Goal: Check status

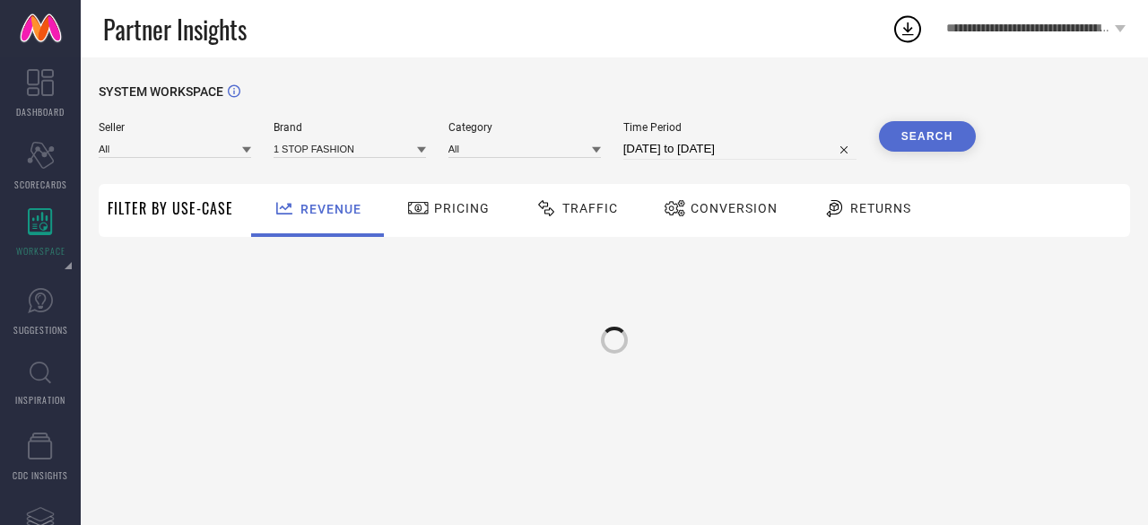
type input "All"
type input "1 STOP FASHION"
type input "All"
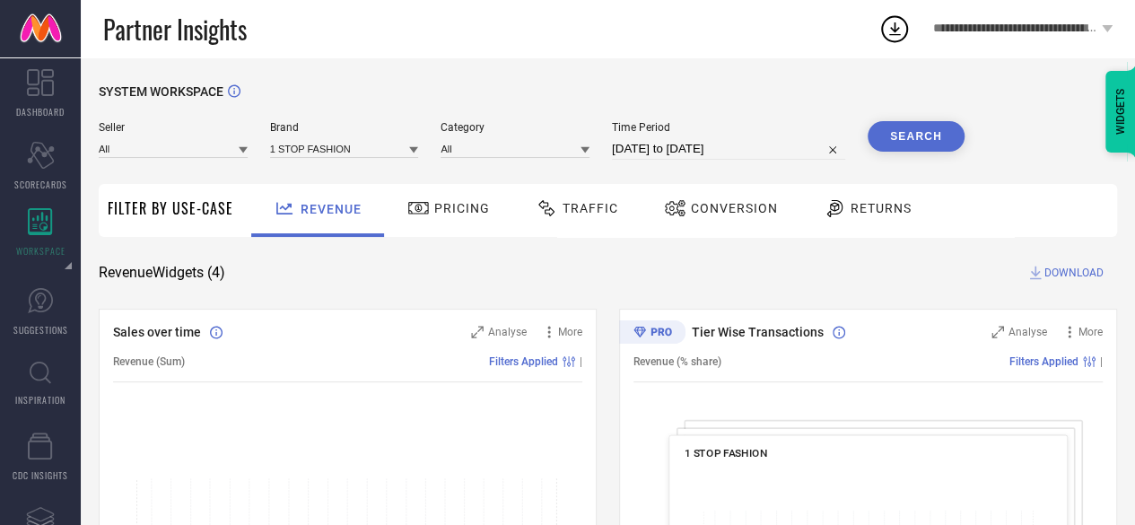
click at [416, 149] on icon at bounding box center [413, 150] width 9 height 6
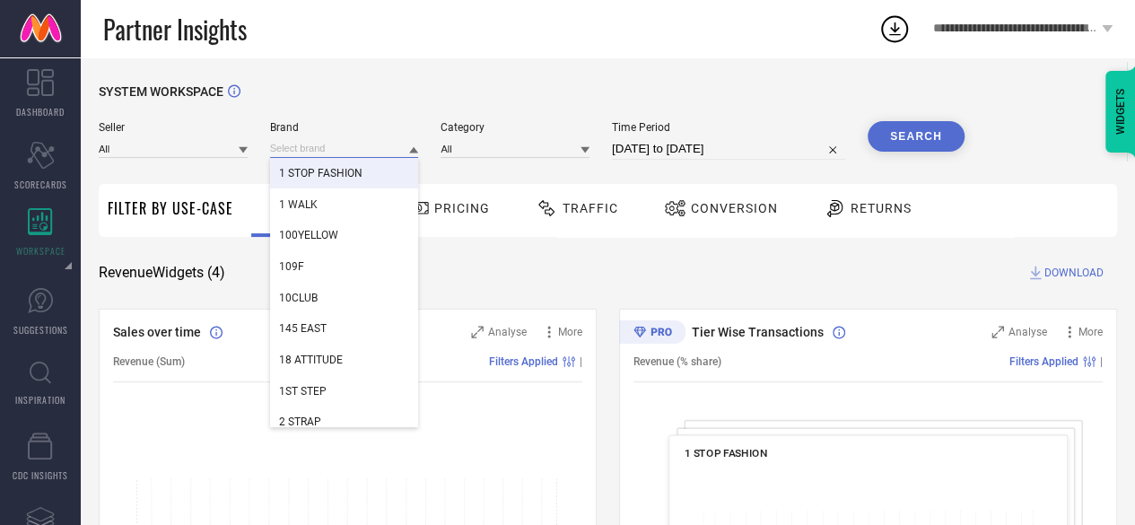
click at [341, 146] on input at bounding box center [344, 148] width 149 height 19
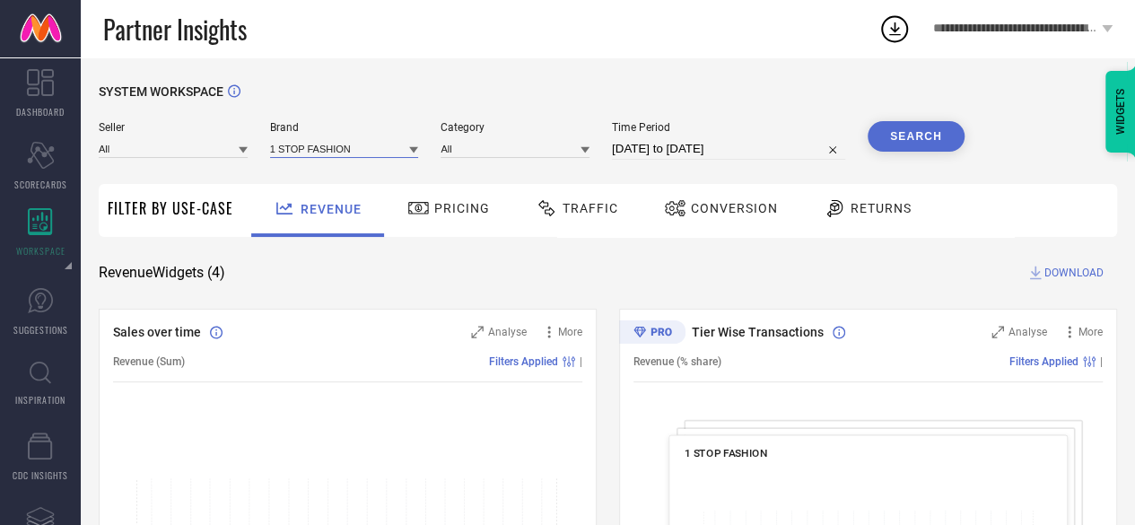
click at [359, 144] on input at bounding box center [344, 148] width 149 height 19
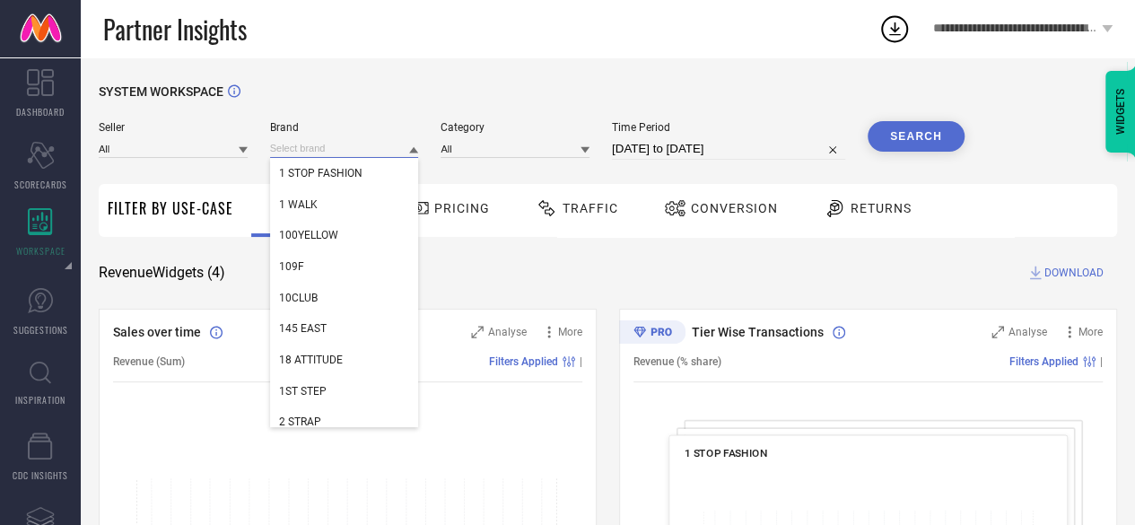
click at [359, 144] on input at bounding box center [344, 148] width 149 height 19
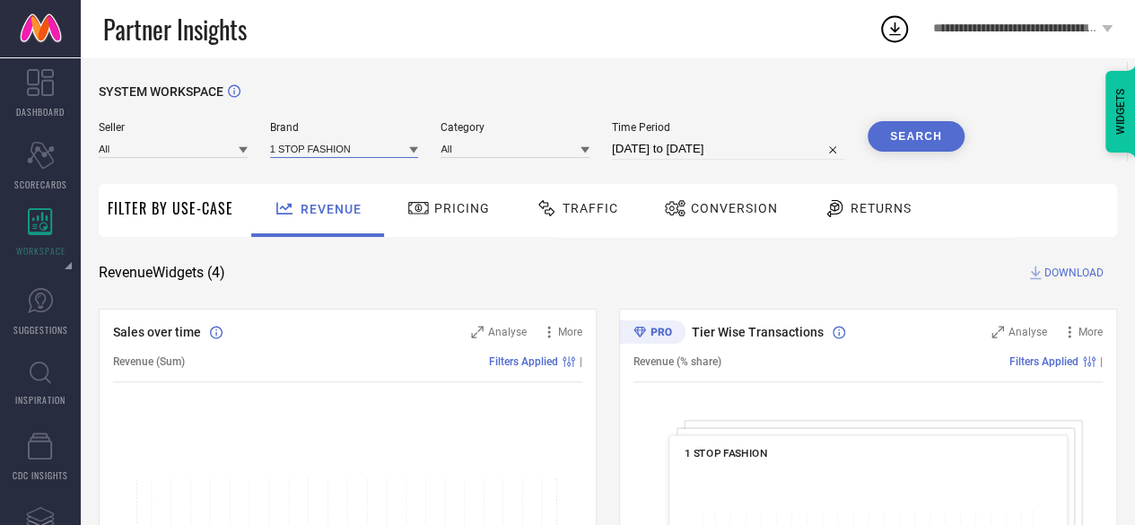
click at [374, 143] on input at bounding box center [344, 148] width 149 height 19
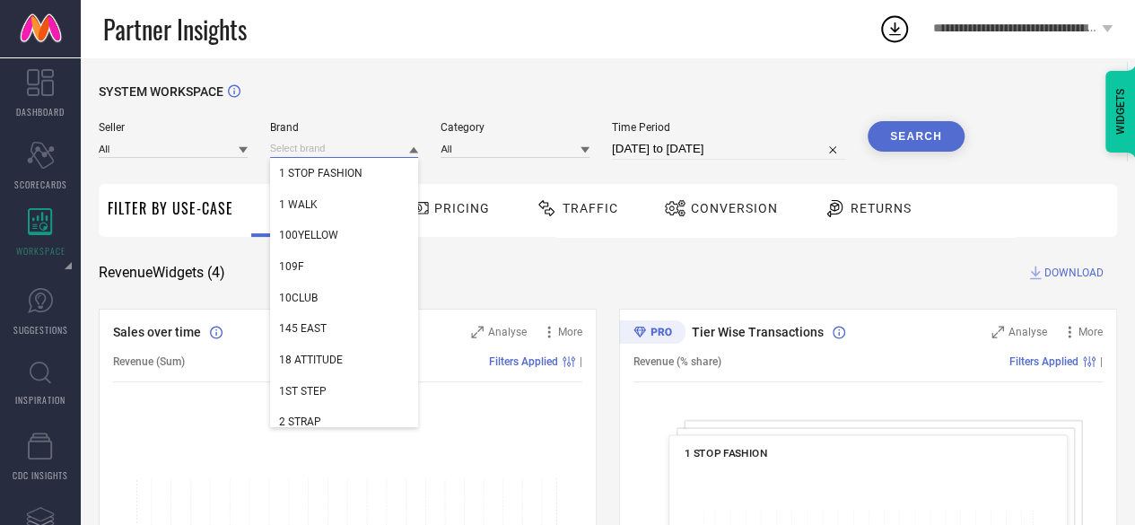
click at [374, 143] on input at bounding box center [344, 148] width 149 height 19
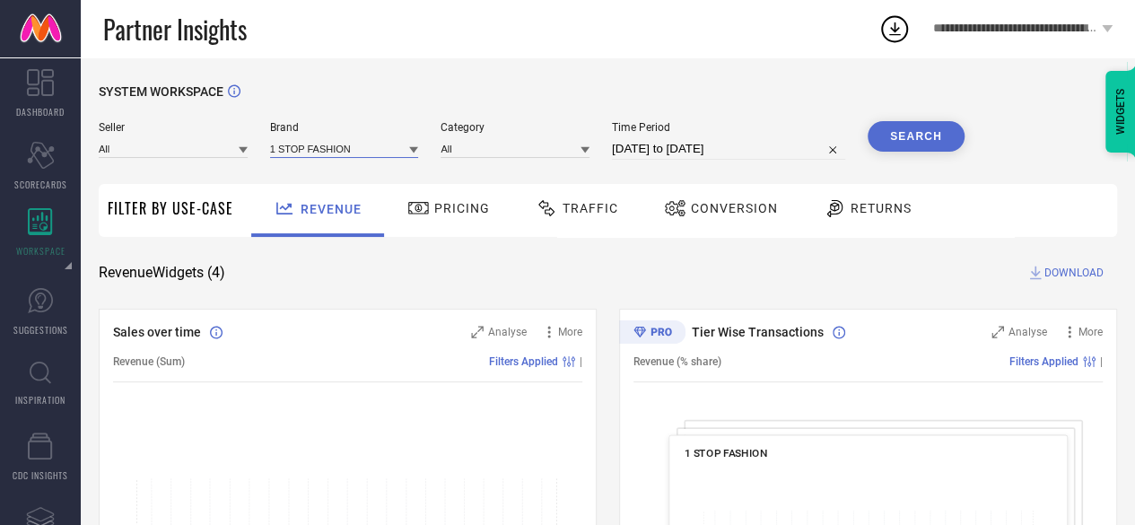
click at [374, 143] on input at bounding box center [344, 148] width 149 height 19
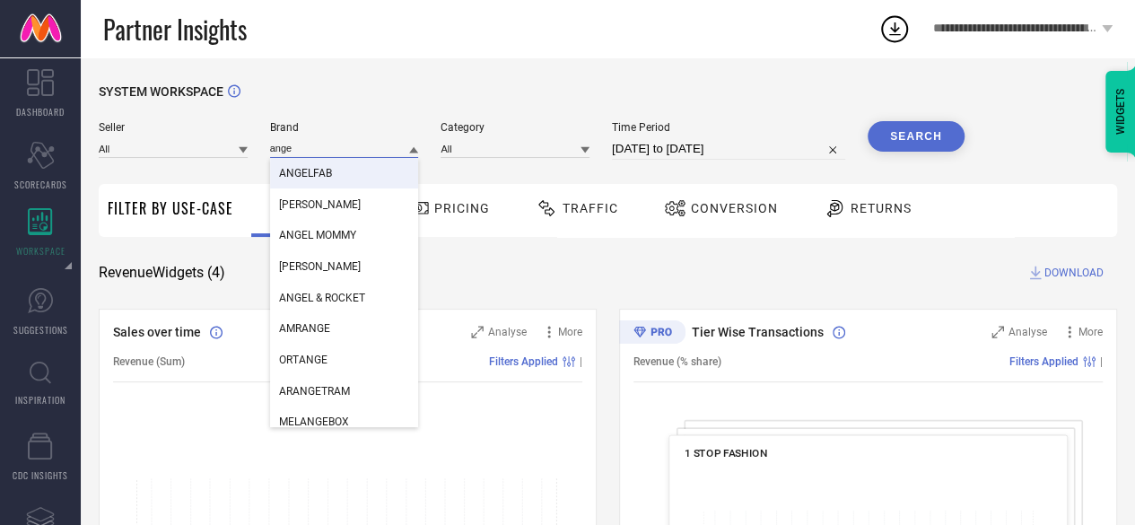
type input "ange"
click at [330, 184] on div "ANGELFAB" at bounding box center [344, 173] width 149 height 31
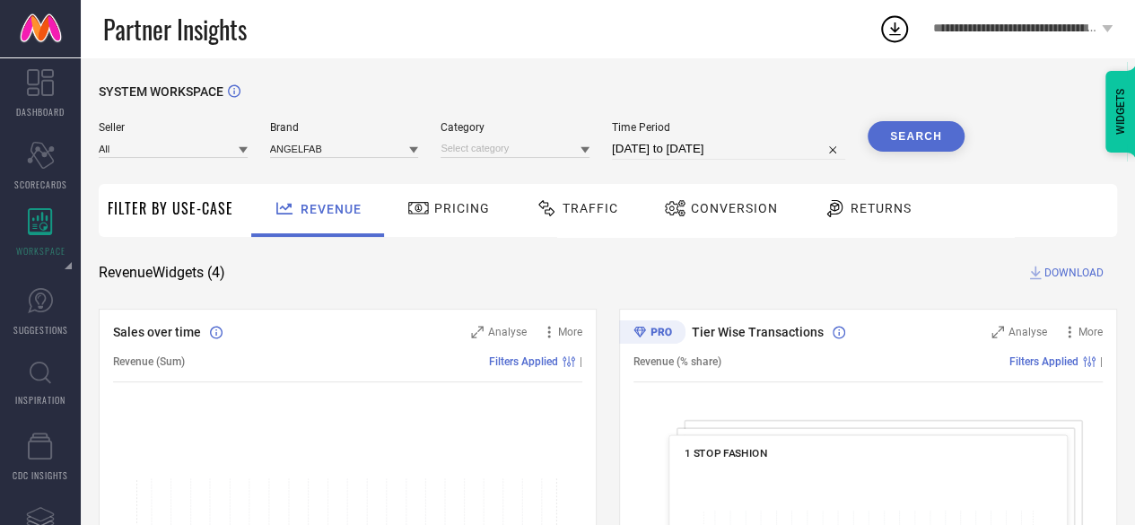
select select "6"
select select "2025"
select select "7"
select select "2025"
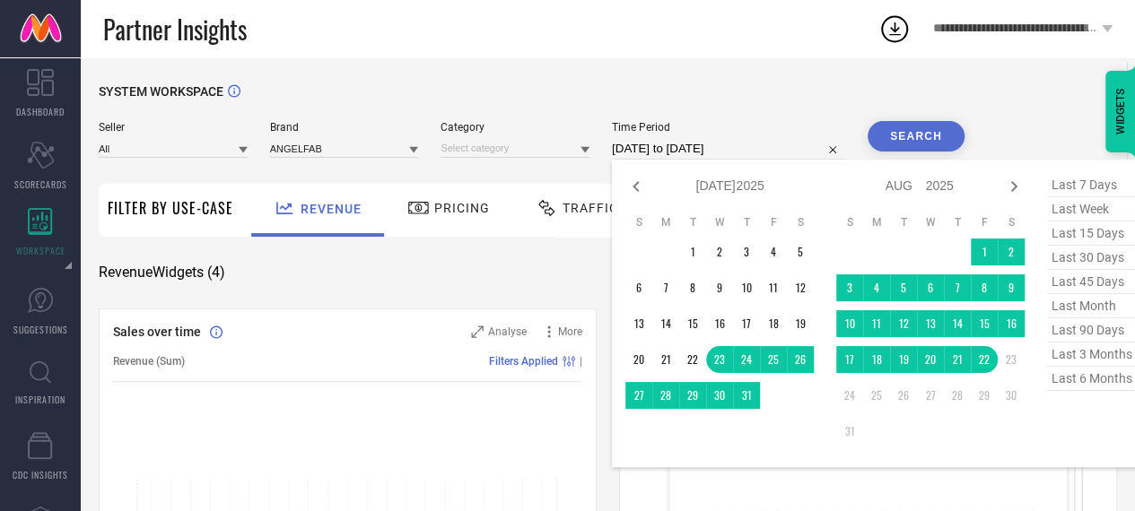
click at [703, 150] on input "23-07-2025 to 22-08-2025" at bounding box center [728, 149] width 233 height 22
click at [772, 372] on td "25" at bounding box center [773, 359] width 27 height 27
click at [926, 430] on td at bounding box center [930, 431] width 27 height 27
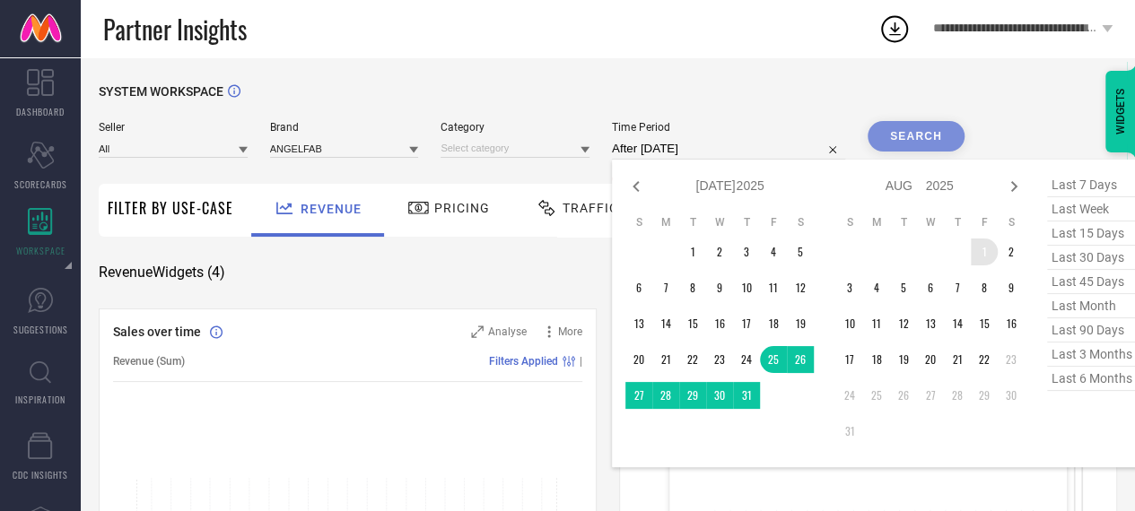
type input "25-07-2025 to 01-08-2025"
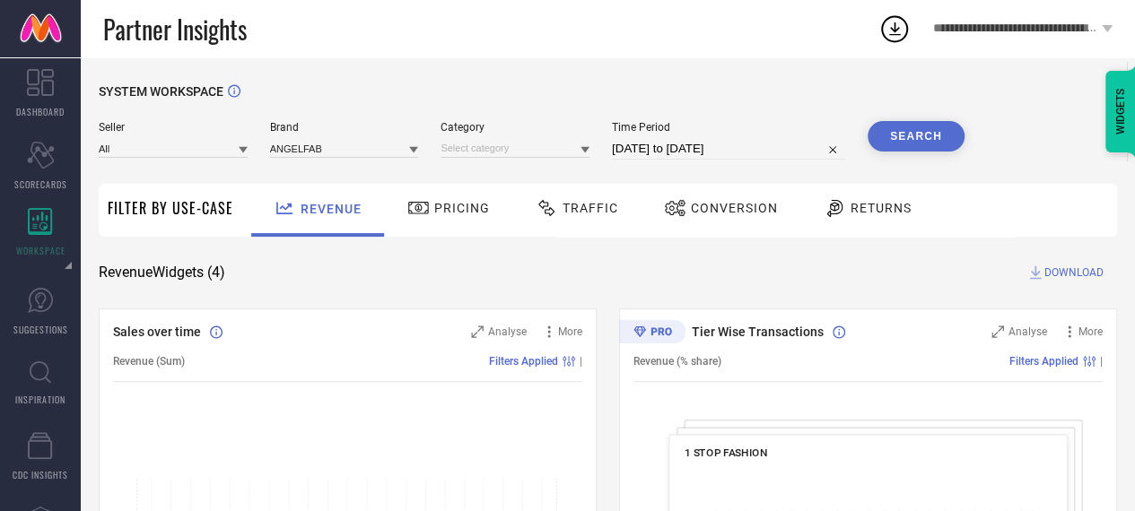
select select "6"
select select "2025"
select select "7"
select select "2025"
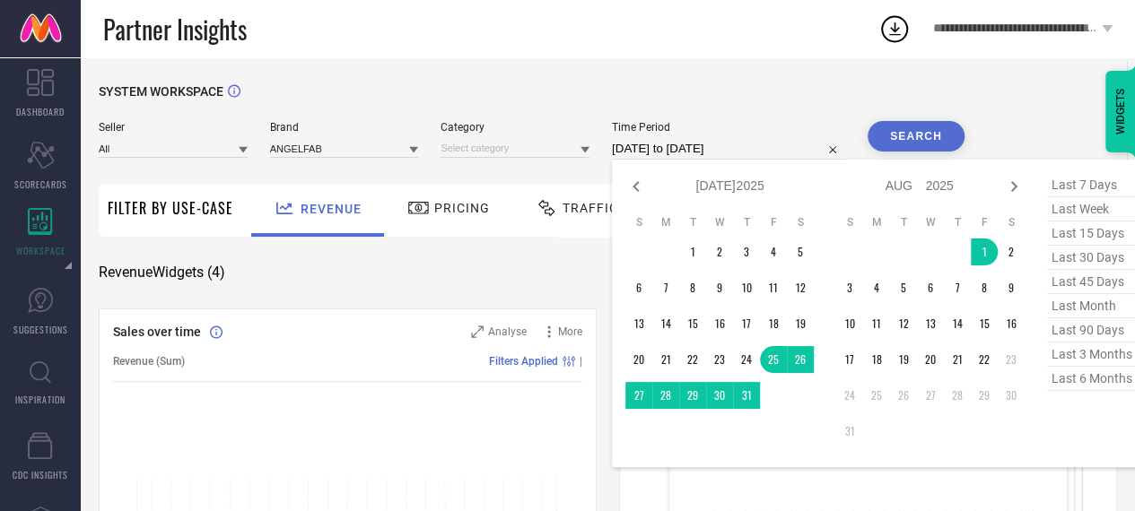
click at [764, 158] on input "25-07-2025 to 01-08-2025" at bounding box center [728, 149] width 233 height 22
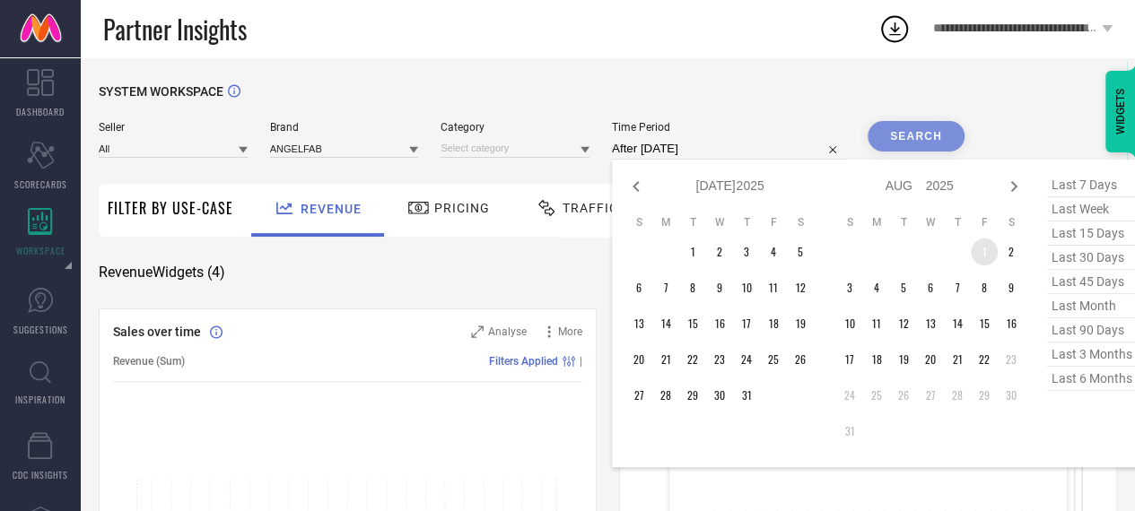
click at [994, 257] on td "1" at bounding box center [984, 252] width 27 height 27
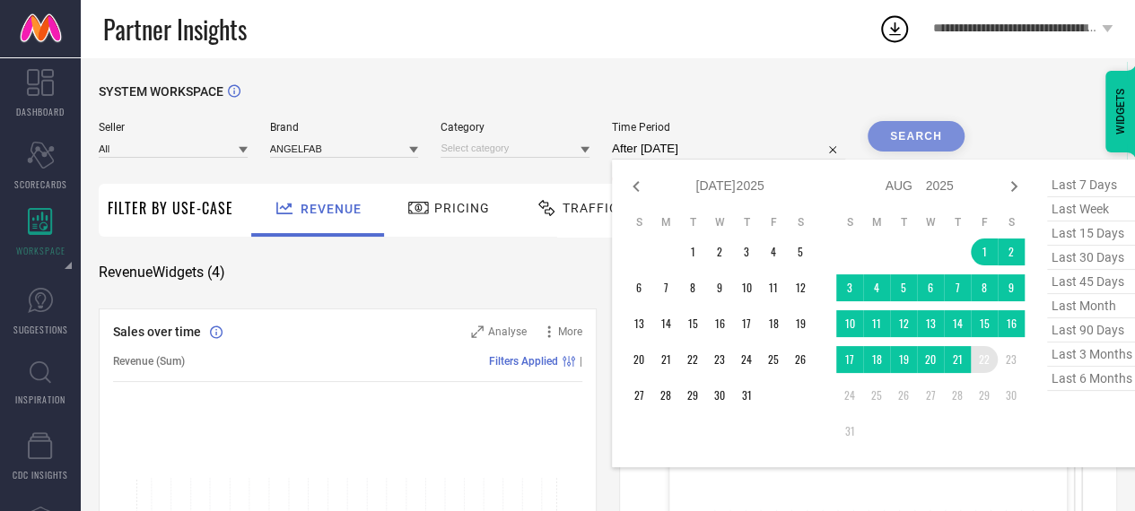
type input "01-08-2025 to 22-08-2025"
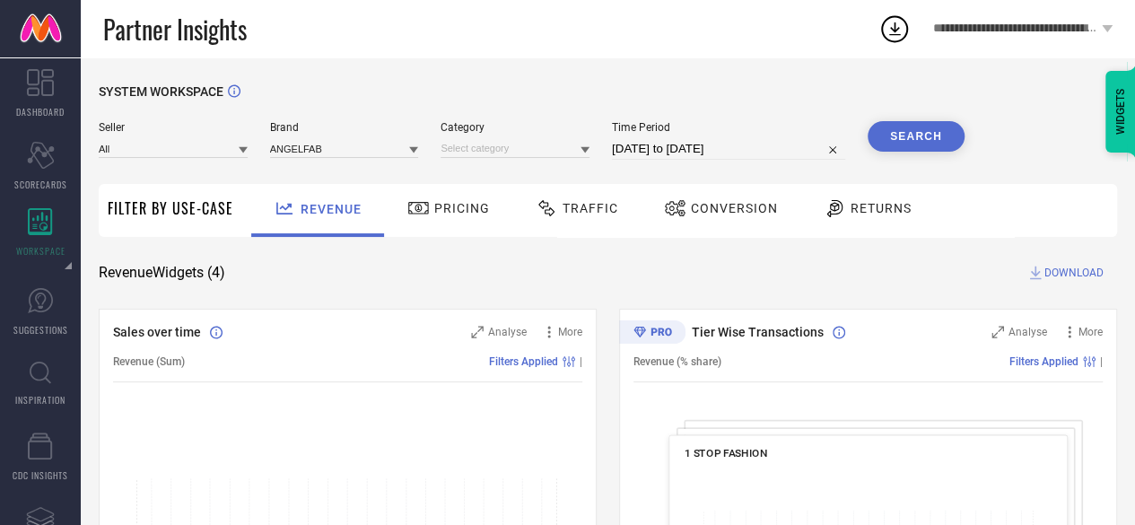
click at [902, 143] on button "Search" at bounding box center [915, 136] width 97 height 31
click at [588, 147] on icon at bounding box center [584, 149] width 9 height 9
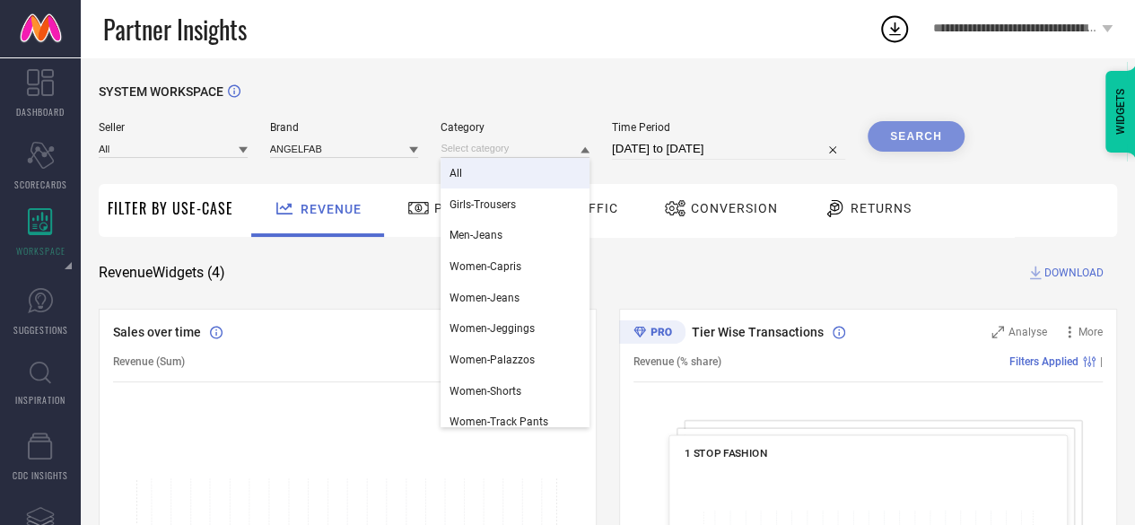
click at [537, 172] on div "All" at bounding box center [514, 173] width 149 height 31
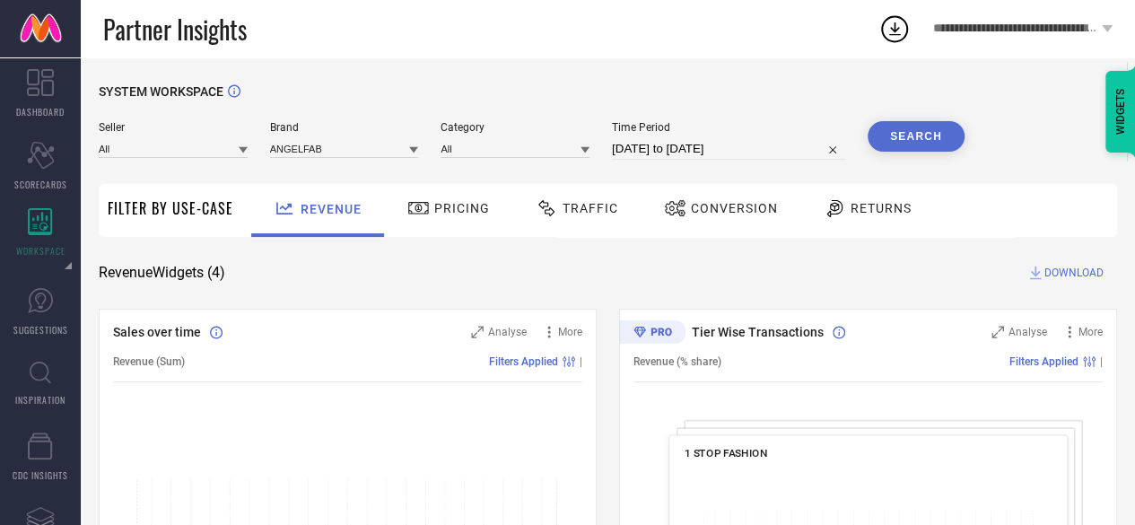
click at [900, 139] on button "Search" at bounding box center [915, 136] width 97 height 31
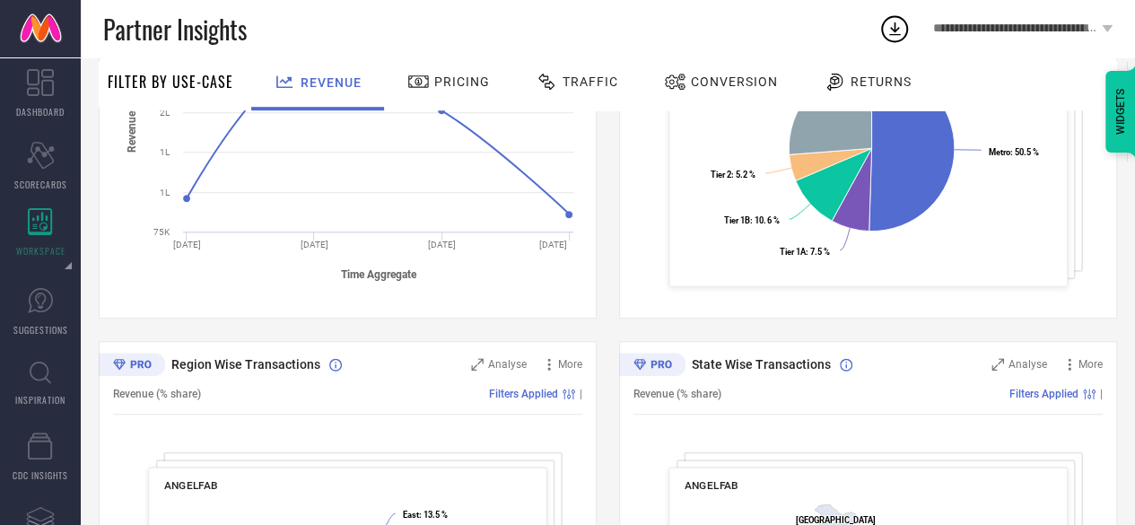
scroll to position [730, 0]
